Goal: Task Accomplishment & Management: Manage account settings

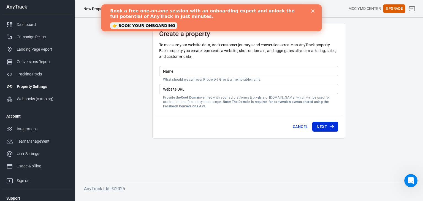
click at [174, 74] on input "Name" at bounding box center [248, 71] width 179 height 10
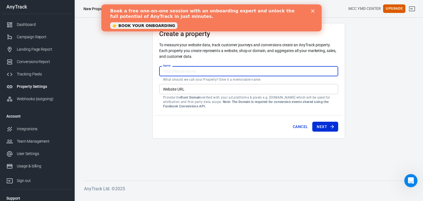
type input "yumeida"
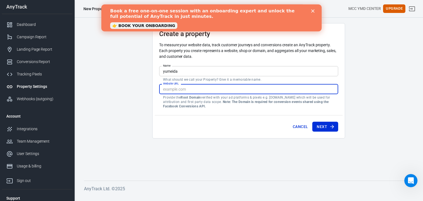
click at [184, 89] on input "Website URL" at bounding box center [248, 89] width 179 height 10
type input "[DOMAIN_NAME]"
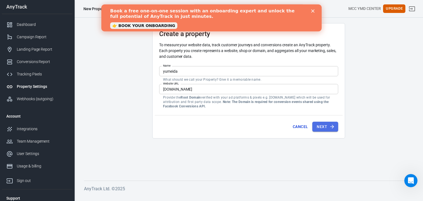
click at [323, 126] on button "Next" at bounding box center [325, 127] width 26 height 10
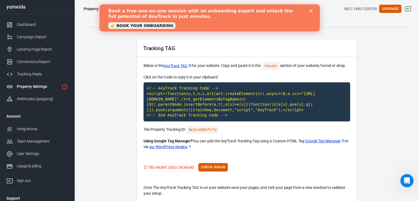
click at [310, 11] on polygon "Close" at bounding box center [310, 10] width 3 height 3
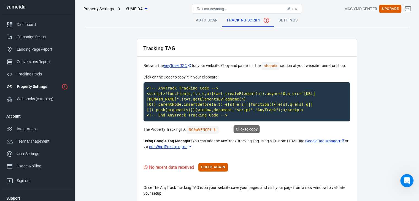
click at [204, 105] on code "<!-- AnyTrack Tracking Code --> <script>!function(e,t,n,s,a){(a=t.createElement…" at bounding box center [246, 101] width 206 height 39
click at [219, 166] on button "Check Again" at bounding box center [212, 167] width 29 height 9
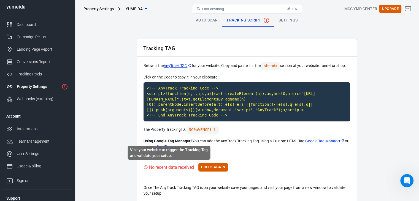
click at [172, 166] on div "No recent data received" at bounding box center [171, 167] width 45 height 7
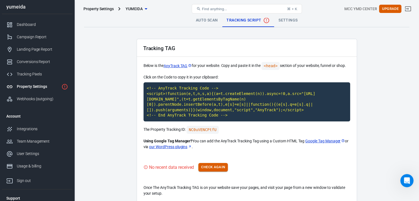
click at [210, 168] on button "Check Again" at bounding box center [212, 167] width 29 height 9
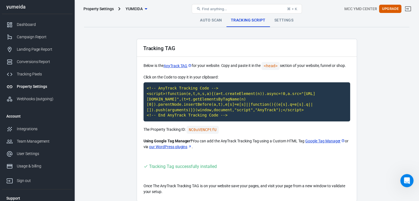
click at [283, 19] on link "Settings" at bounding box center [284, 20] width 28 height 13
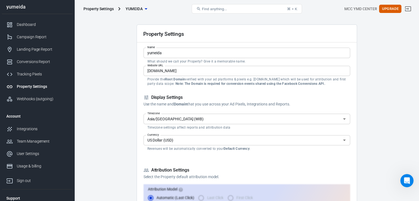
scroll to position [28, 0]
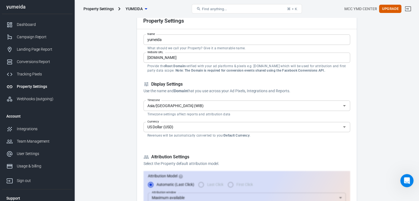
click at [197, 130] on input "US Dollar (USD)" at bounding box center [242, 127] width 194 height 7
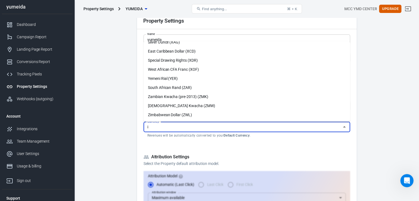
scroll to position [0, 0]
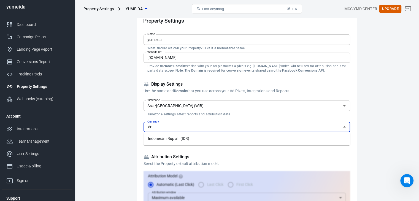
click at [193, 138] on li "Indonesian Rupiah (IDR)" at bounding box center [246, 138] width 206 height 9
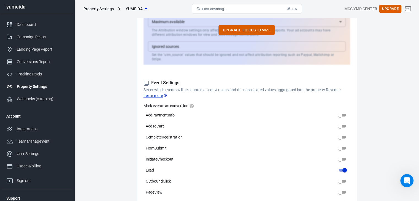
scroll to position [220, 0]
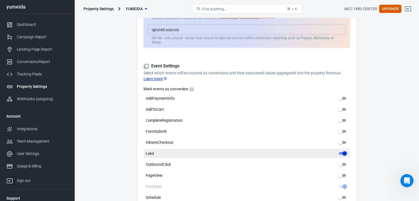
type input "Indonesian Rupiah (IDR)"
click at [341, 150] on input "Lead" at bounding box center [344, 153] width 20 height 7
checkbox input "false"
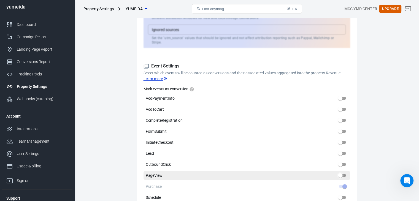
click at [343, 172] on input "PageView" at bounding box center [340, 175] width 20 height 7
checkbox input "true"
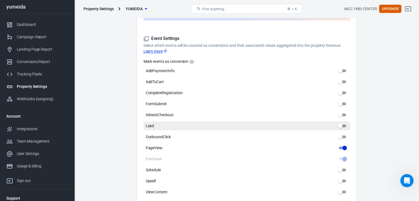
scroll to position [275, 0]
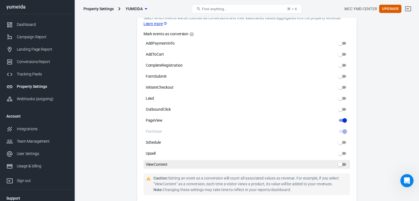
click at [339, 161] on input "ViewContent" at bounding box center [340, 164] width 20 height 7
checkbox input "true"
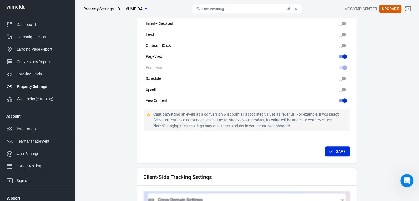
scroll to position [385, 0]
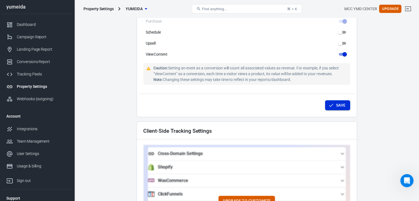
click at [335, 100] on button "Save" at bounding box center [337, 105] width 25 height 10
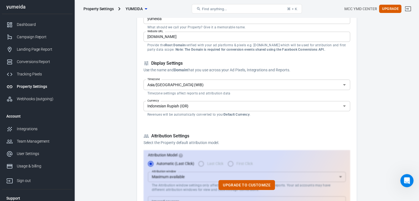
scroll to position [0, 0]
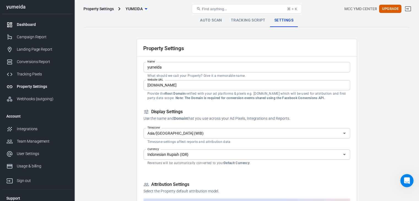
click at [24, 26] on div "Dashboard" at bounding box center [42, 25] width 51 height 6
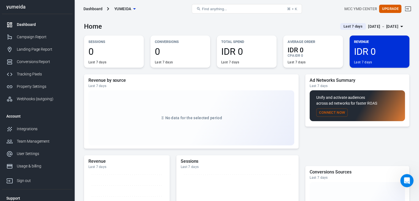
click at [336, 113] on button "Connect Now" at bounding box center [331, 112] width 31 height 9
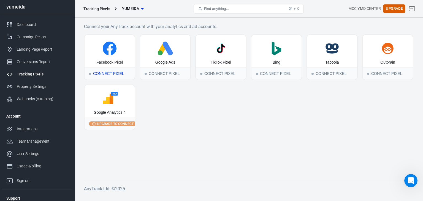
click at [105, 73] on div "Connect Pixel" at bounding box center [110, 73] width 50 height 12
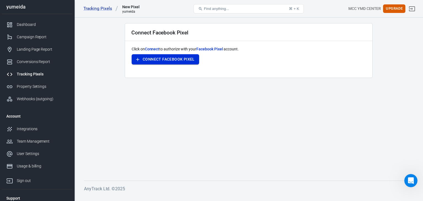
click at [163, 61] on button "Connect Facebook Pixel" at bounding box center [165, 59] width 67 height 10
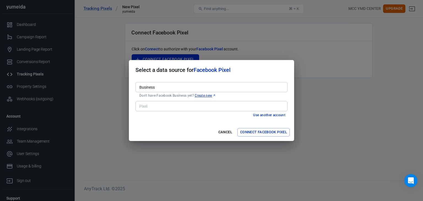
click at [253, 131] on button "Connect Facebook Pixel" at bounding box center [263, 132] width 52 height 9
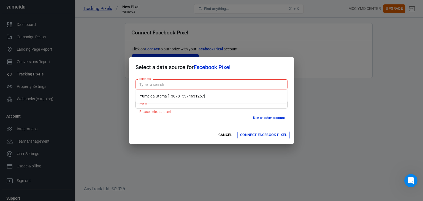
click at [163, 83] on input "Business" at bounding box center [211, 84] width 148 height 7
click at [156, 96] on li "Yumeida Utama [1387815374631257]" at bounding box center [211, 96] width 152 height 9
type input "Yumeida Utama [1387815374631257]"
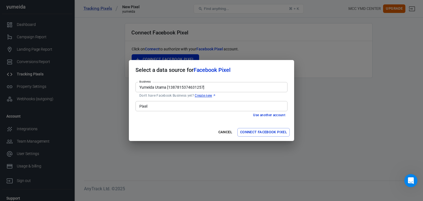
click at [154, 108] on input "Pixel" at bounding box center [211, 106] width 148 height 7
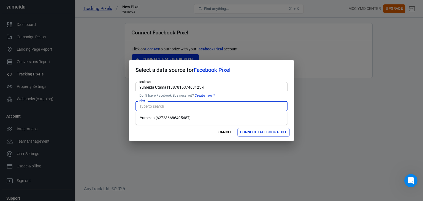
click at [154, 119] on li "Yumeida [627236686495687]" at bounding box center [211, 117] width 152 height 9
type input "Yumeida [627236686495687]"
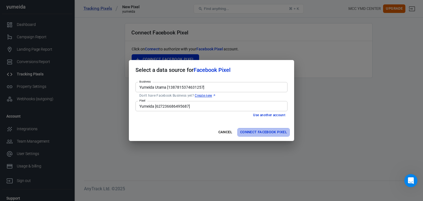
click at [255, 132] on button "Connect Facebook Pixel" at bounding box center [263, 132] width 52 height 9
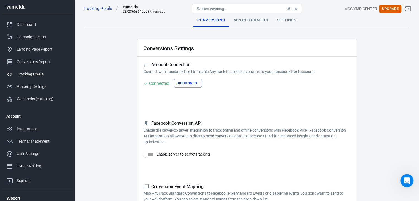
click at [149, 153] on input "Enable server-to-server tracking" at bounding box center [145, 154] width 31 height 10
checkbox input "false"
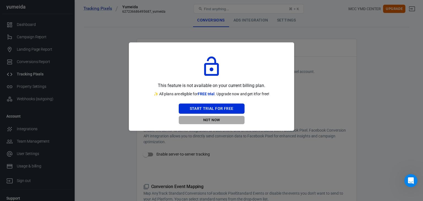
click at [212, 119] on button "Not Now" at bounding box center [212, 120] width 66 height 9
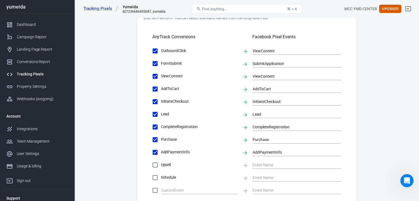
scroll to position [248, 0]
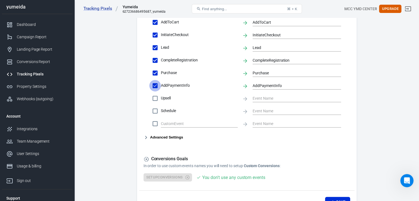
click at [156, 86] on input "AddPaymentInfo" at bounding box center [155, 86] width 12 height 12
checkbox input "false"
click at [155, 72] on input "Purchase" at bounding box center [155, 73] width 12 height 12
checkbox input "false"
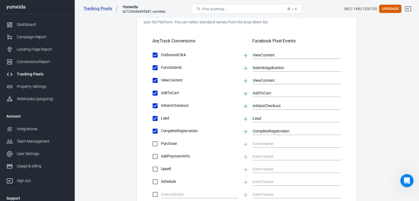
scroll to position [174, 0]
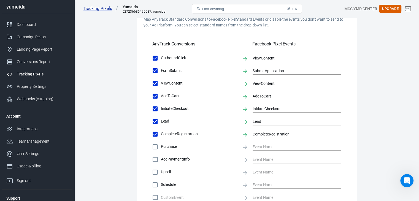
click at [153, 71] on input "FormSubmit" at bounding box center [155, 71] width 12 height 12
checkbox input "false"
click at [155, 95] on input "AddToCart" at bounding box center [155, 96] width 12 height 12
checkbox input "false"
click at [154, 97] on input "AddToCart" at bounding box center [155, 96] width 12 height 12
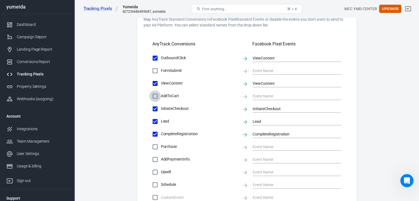
checkbox input "true"
type input "AddToCart"
click at [157, 70] on input "FormSubmit" at bounding box center [155, 71] width 12 height 12
checkbox input "true"
type input "SubmitApplication"
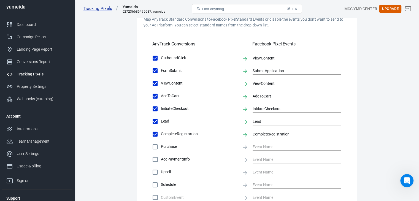
click at [154, 146] on input "Purchase" at bounding box center [155, 147] width 12 height 12
checkbox input "true"
type input "Purchase"
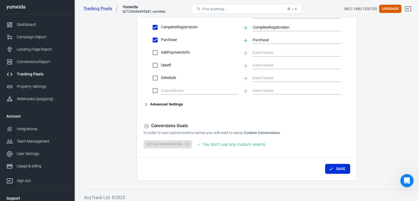
scroll to position [284, 0]
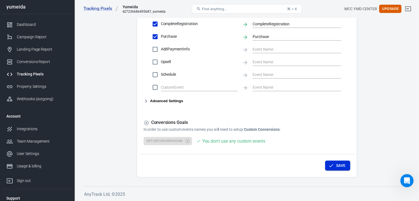
click at [340, 163] on button "Save" at bounding box center [337, 165] width 25 height 10
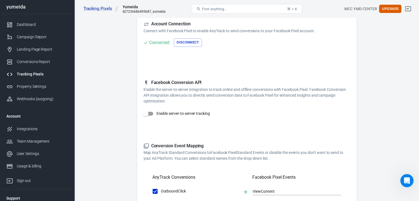
scroll to position [0, 0]
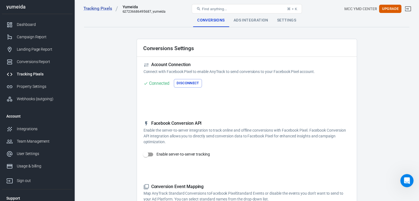
click at [250, 20] on div "Ads Integration" at bounding box center [250, 20] width 43 height 13
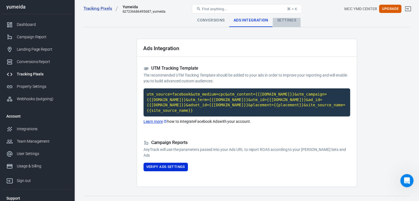
click at [281, 19] on div "Settings" at bounding box center [286, 20] width 28 height 13
